Goal: Transaction & Acquisition: Purchase product/service

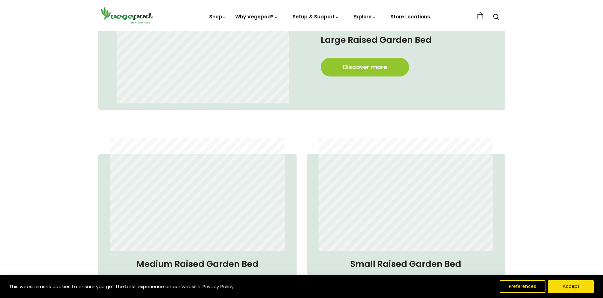
scroll to position [572, 0]
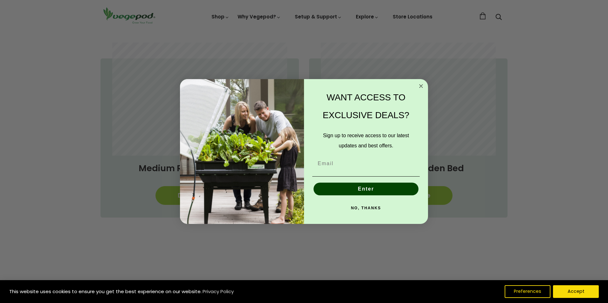
click at [422, 86] on circle "Close dialog" at bounding box center [420, 85] width 7 height 7
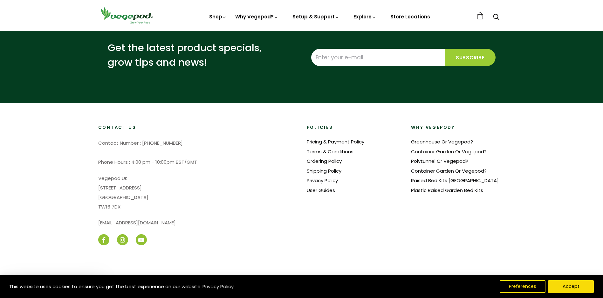
scroll to position [0, 436]
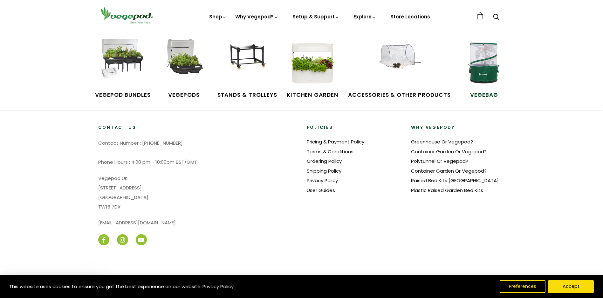
click at [488, 58] on img at bounding box center [484, 63] width 48 height 48
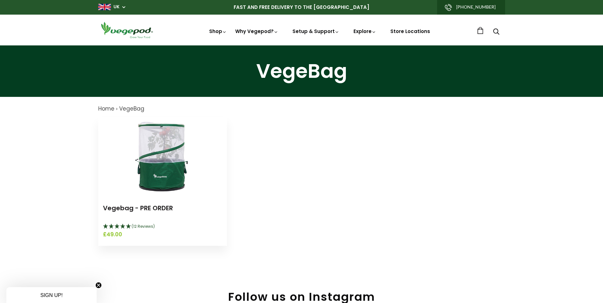
click at [160, 142] on img at bounding box center [162, 156] width 79 height 79
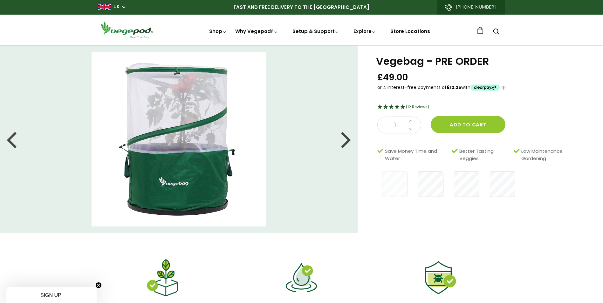
click at [346, 143] on div at bounding box center [346, 139] width 10 height 29
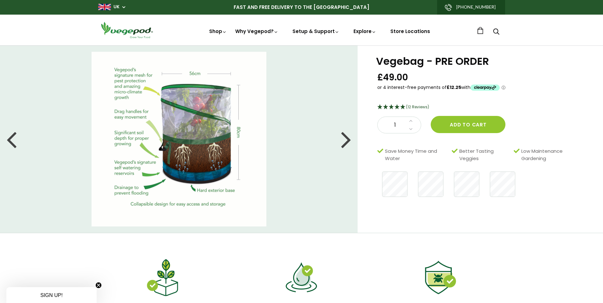
click at [345, 142] on div at bounding box center [346, 139] width 10 height 29
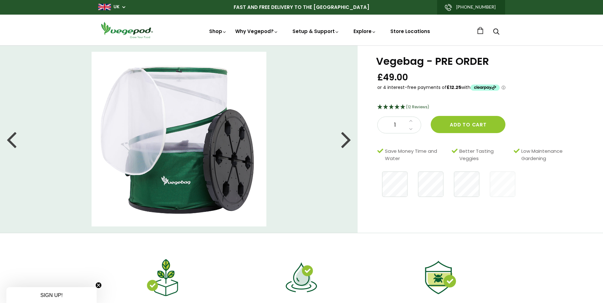
click at [345, 138] on div at bounding box center [346, 139] width 10 height 29
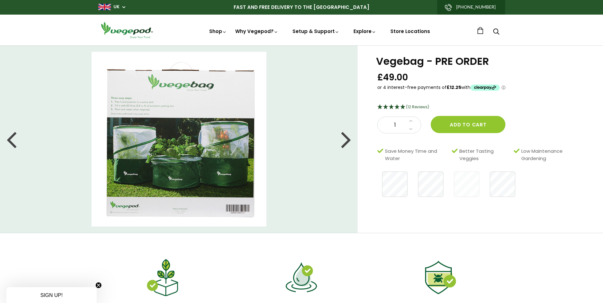
click at [345, 138] on div at bounding box center [346, 139] width 10 height 29
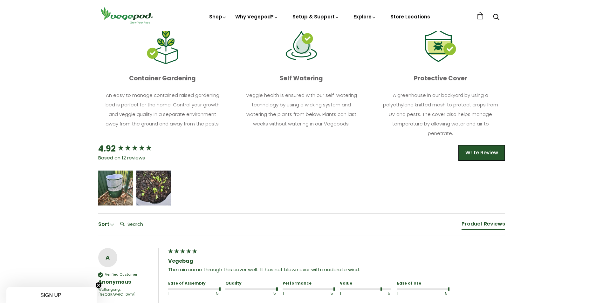
scroll to position [222, 0]
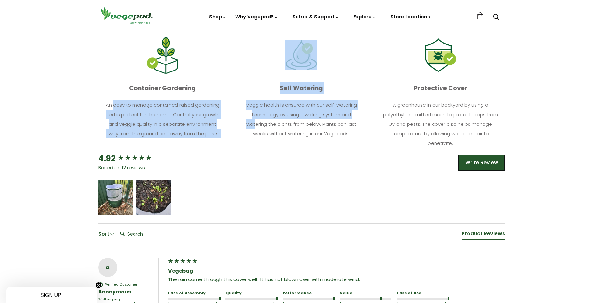
drag, startPoint x: 113, startPoint y: 105, endPoint x: 257, endPoint y: 125, distance: 145.0
click at [257, 125] on div "Container Gardening An easy to manage contained raised gardening bed is perfect…" at bounding box center [296, 91] width 417 height 123
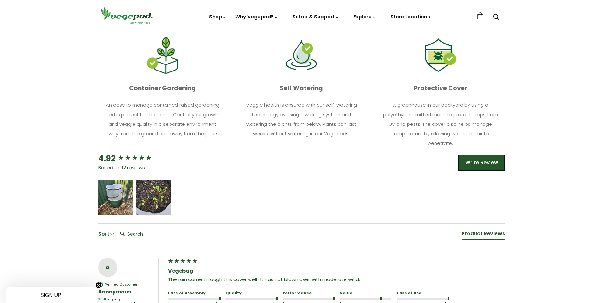
drag, startPoint x: 257, startPoint y: 125, endPoint x: 276, endPoint y: 182, distance: 60.5
click at [276, 182] on div "Frances Higinbotham Mardi chappel" at bounding box center [301, 198] width 407 height 35
